Goal: Task Accomplishment & Management: Manage account settings

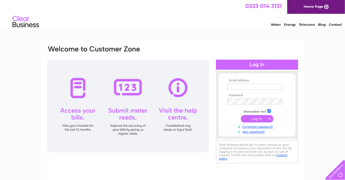
type input "ian@wefixgearboxes.com"
click at [257, 116] on input "submit" at bounding box center [257, 118] width 33 height 7
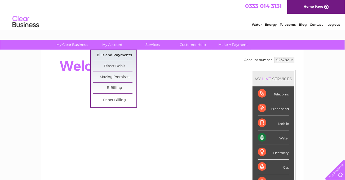
click at [114, 53] on link "Bills and Payments" at bounding box center [115, 55] width 44 height 11
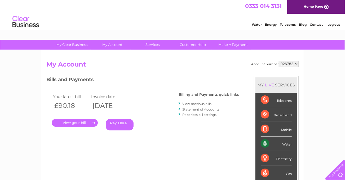
click at [71, 122] on link "." at bounding box center [75, 123] width 46 height 8
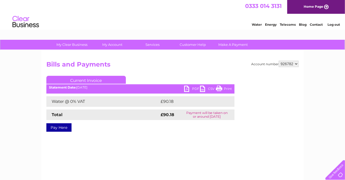
click at [187, 87] on link "PDF" at bounding box center [192, 89] width 16 height 8
